Goal: Transaction & Acquisition: Purchase product/service

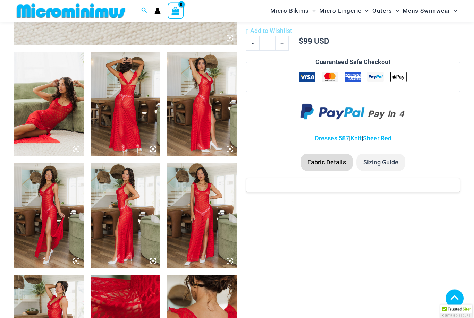
scroll to position [353, 0]
click at [48, 131] on img at bounding box center [49, 104] width 70 height 104
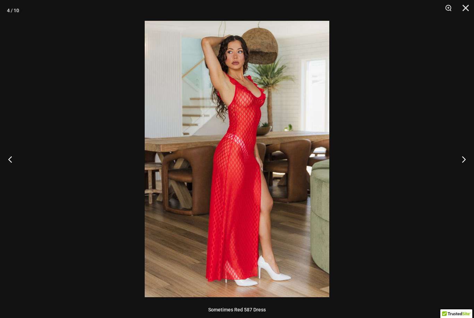
click at [462, 7] on button "Close" at bounding box center [463, 10] width 17 height 21
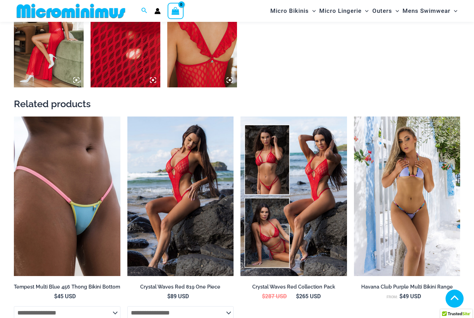
scroll to position [645, 0]
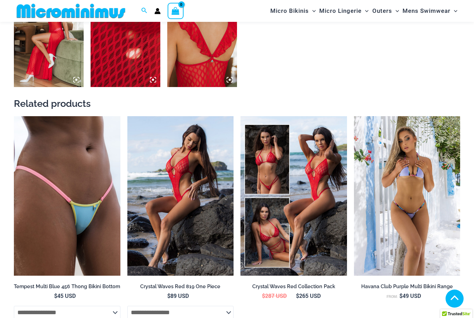
click at [127, 116] on img at bounding box center [127, 116] width 0 height 0
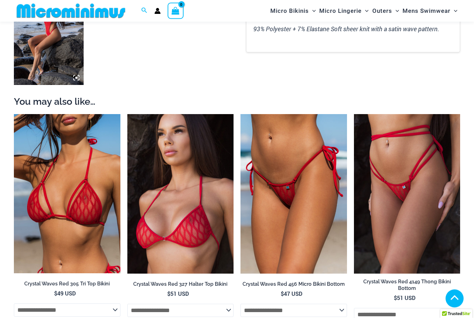
scroll to position [541, 0]
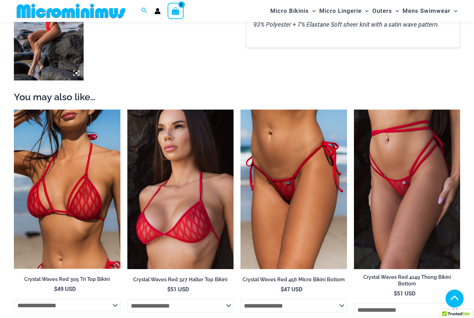
click at [240, 110] on img at bounding box center [240, 110] width 0 height 0
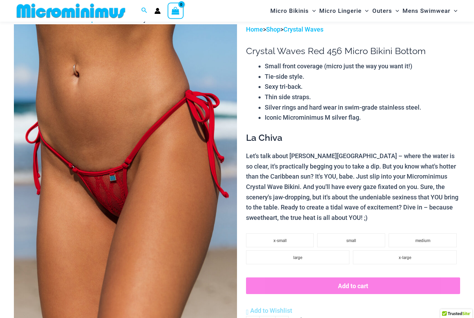
scroll to position [36, 0]
